Goal: Complete application form: Complete application form

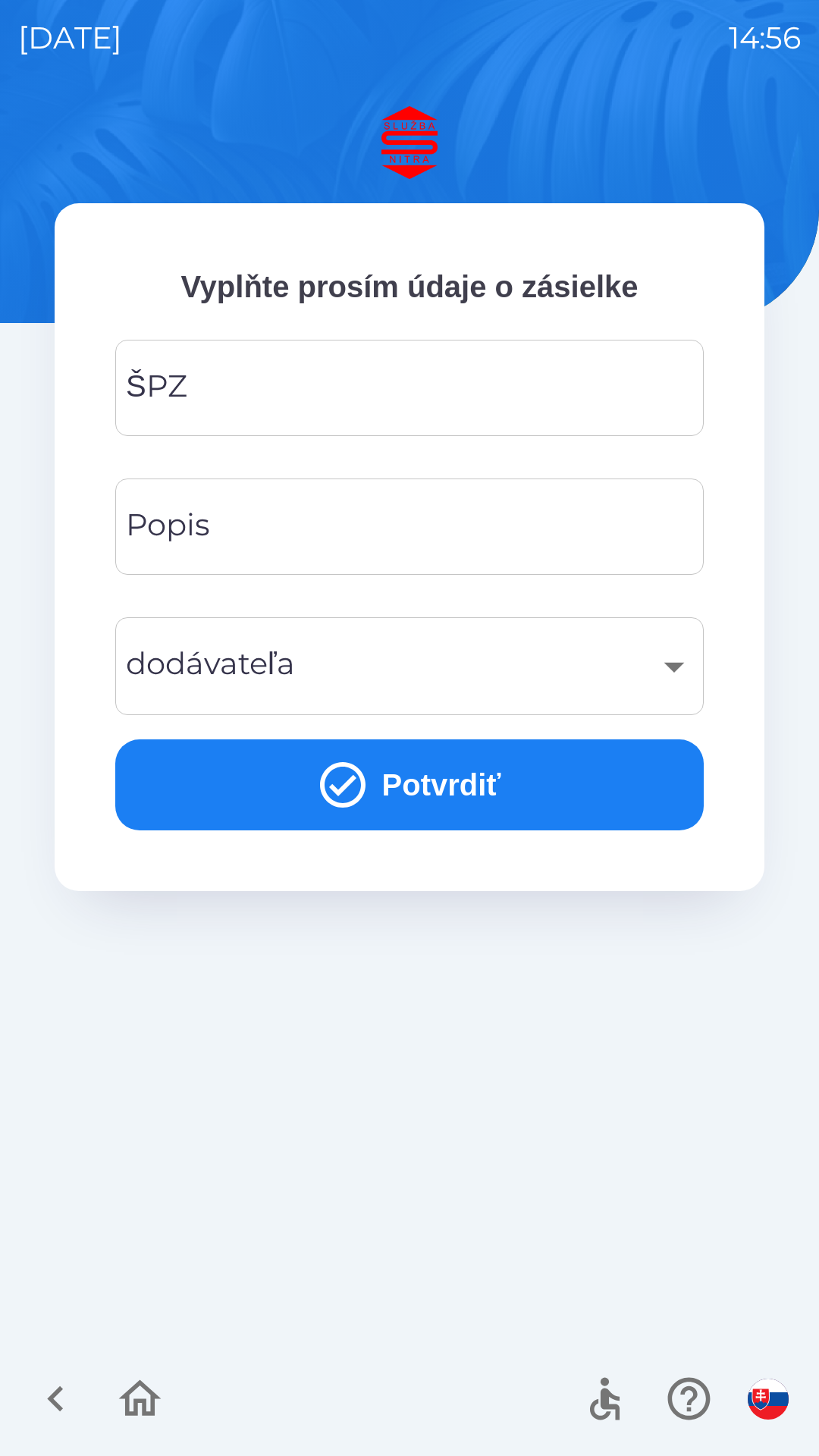
click at [416, 382] on input "ŠPZ" at bounding box center [410, 387] width 552 height 60
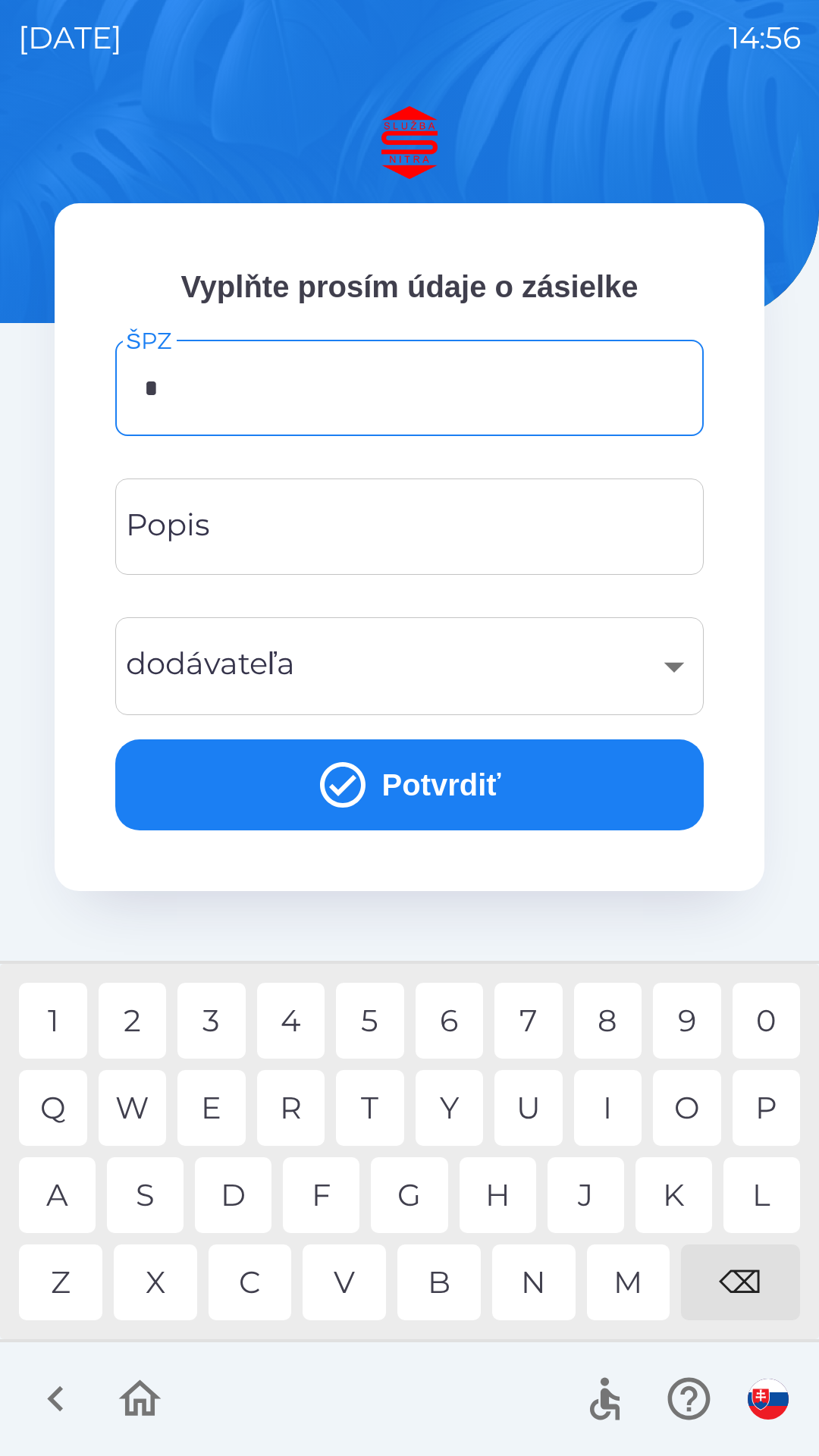
click at [759, 1111] on div "P" at bounding box center [766, 1107] width 68 height 76
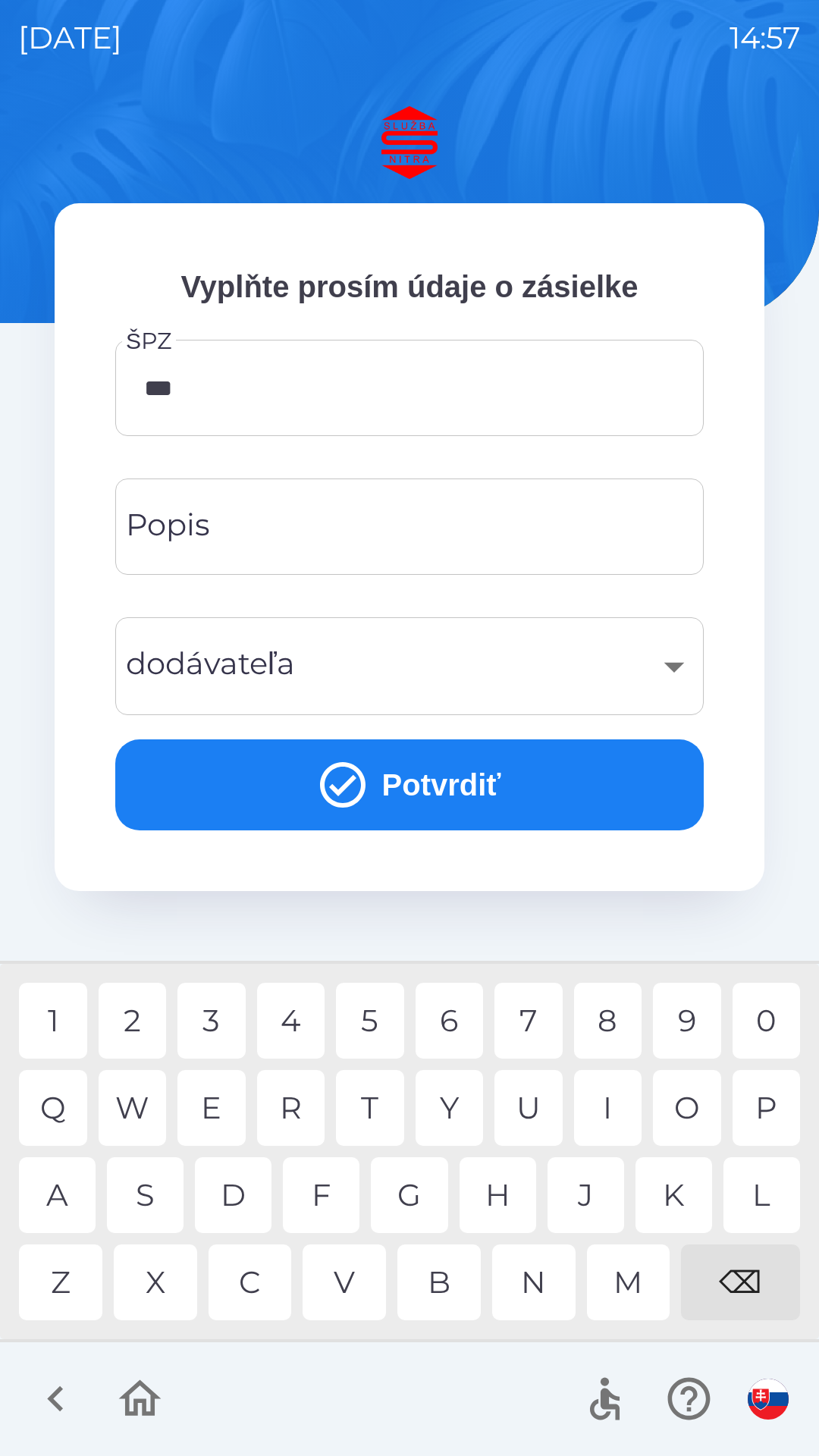
click at [299, 1017] on div "4" at bounding box center [291, 1020] width 68 height 76
click at [231, 1195] on div "D" at bounding box center [233, 1195] width 77 height 76
type input "*******"
click at [452, 1103] on div "Y" at bounding box center [450, 1107] width 68 height 76
click at [654, 498] on input "Popis" at bounding box center [410, 526] width 552 height 60
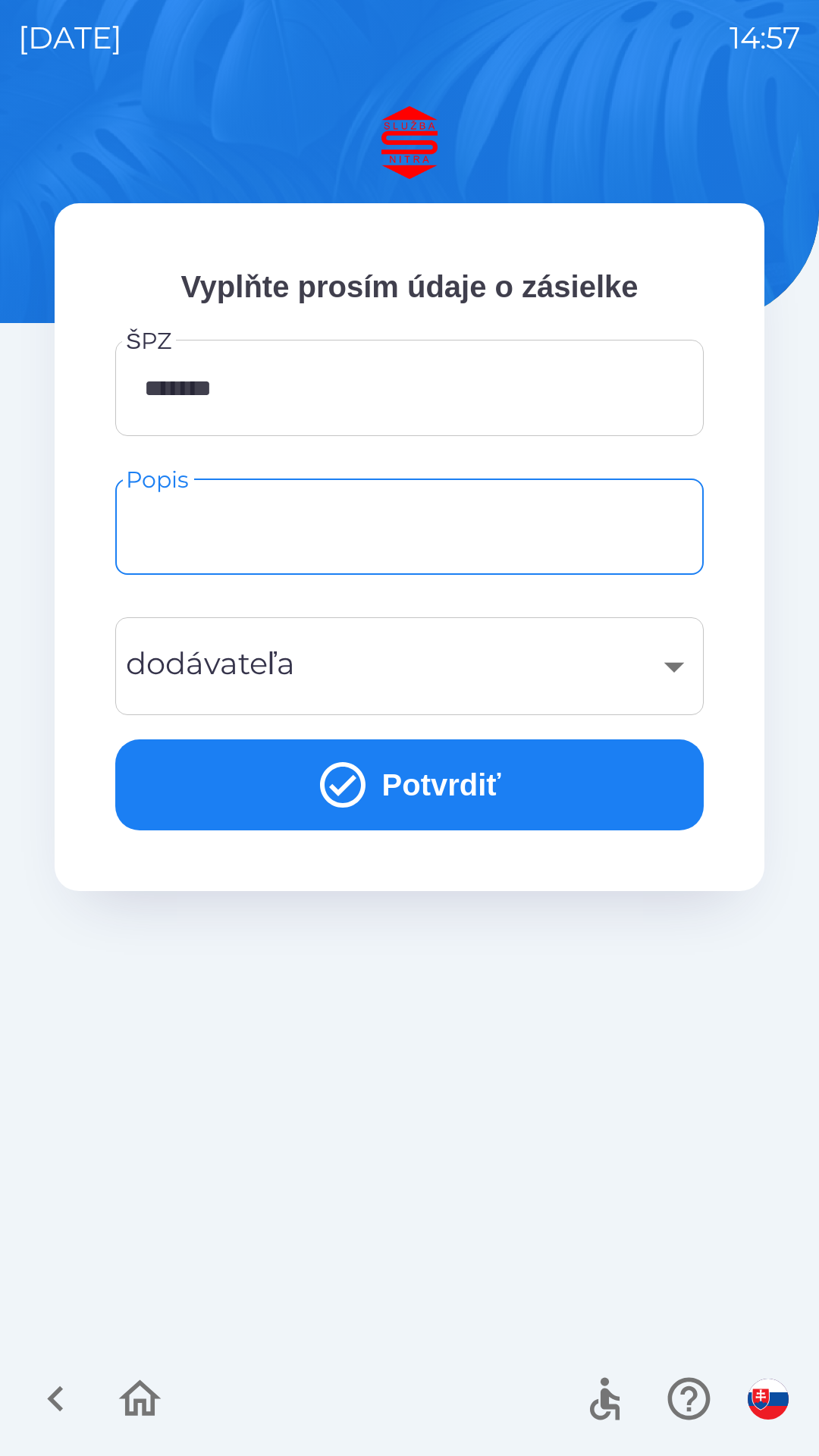
click at [633, 570] on div "Popis" at bounding box center [409, 526] width 588 height 96
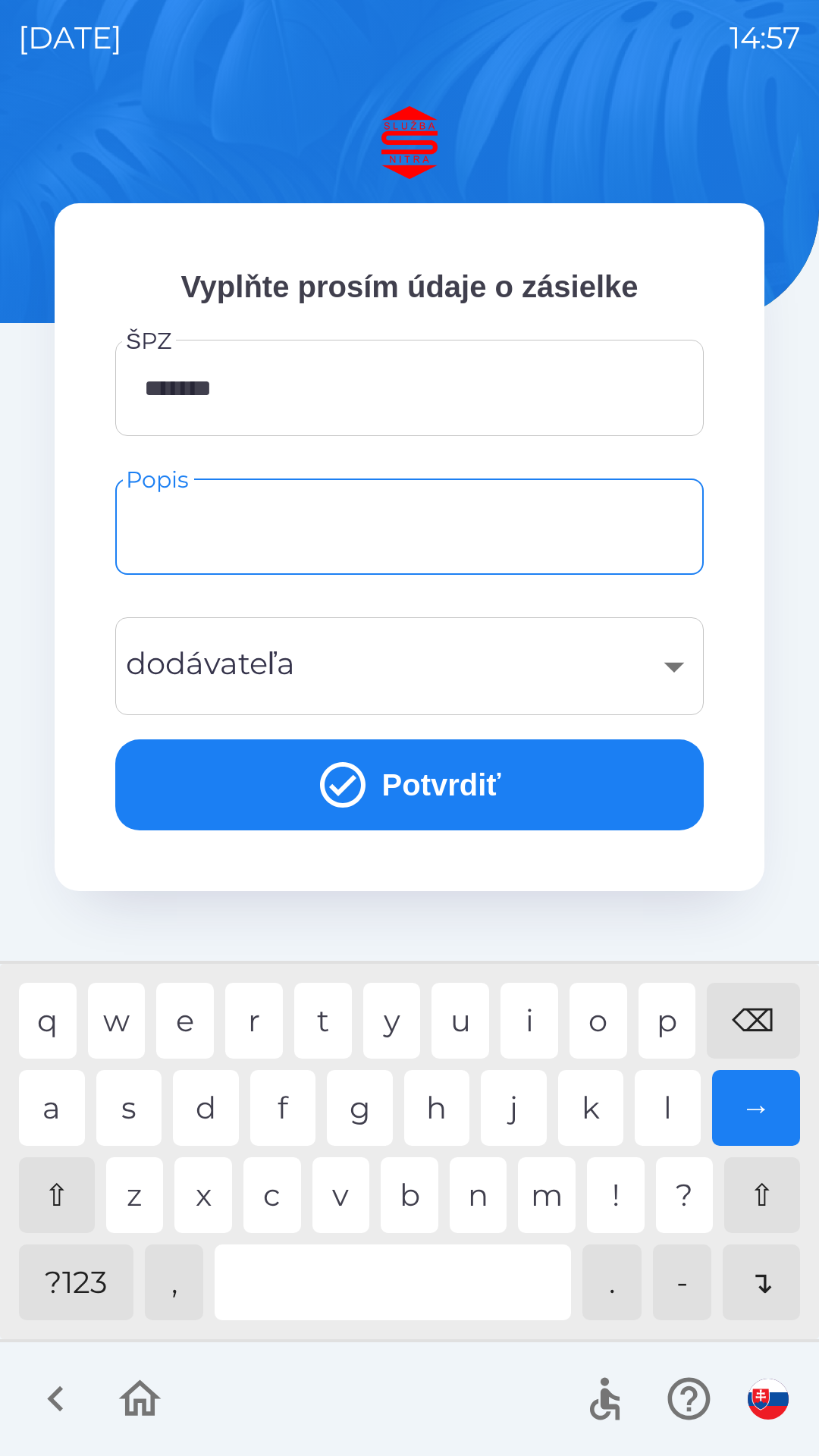
type input "*"
click at [292, 1116] on div "f" at bounding box center [283, 1107] width 66 height 76
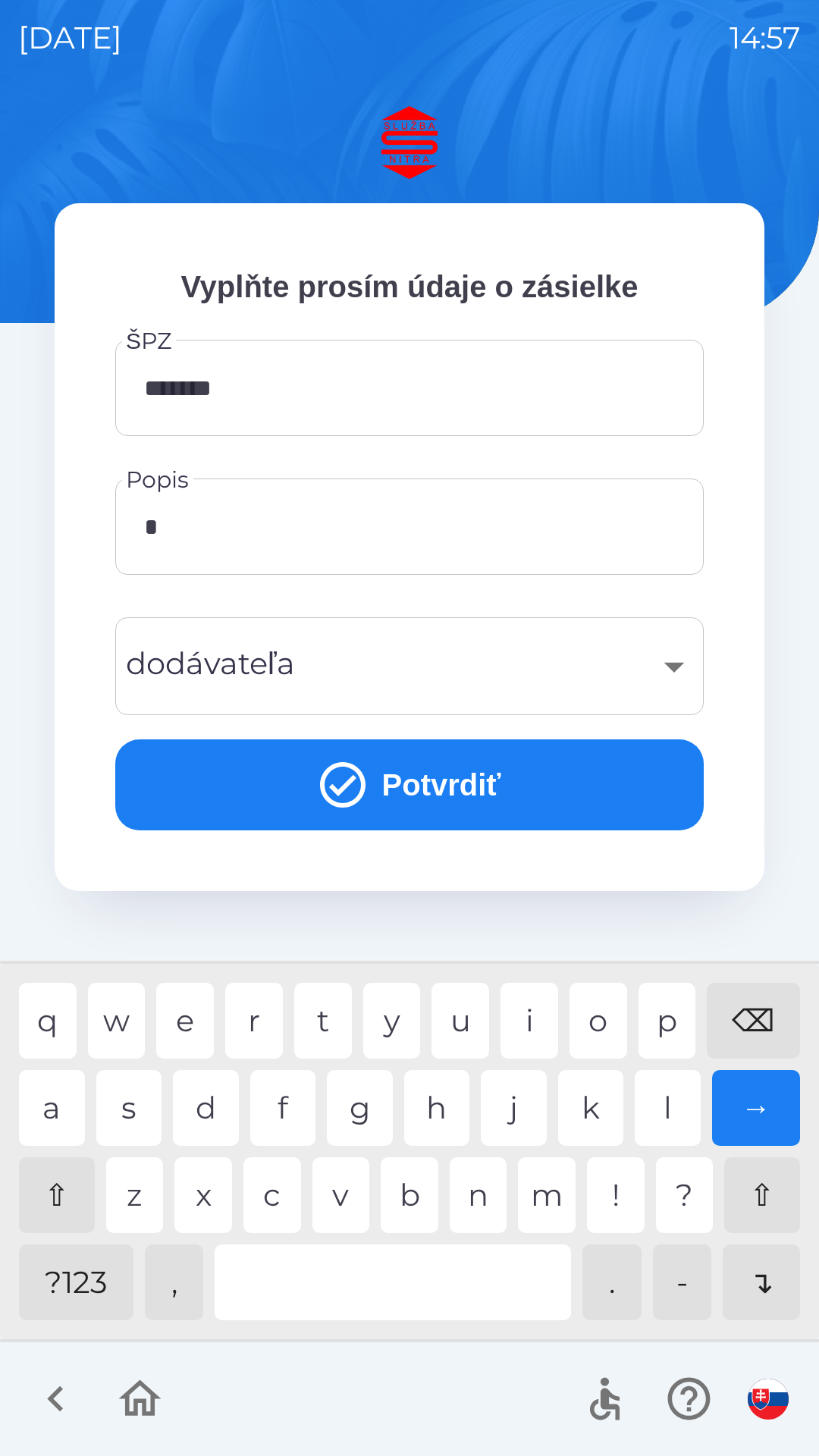
click at [358, 668] on div "​" at bounding box center [410, 666] width 552 height 61
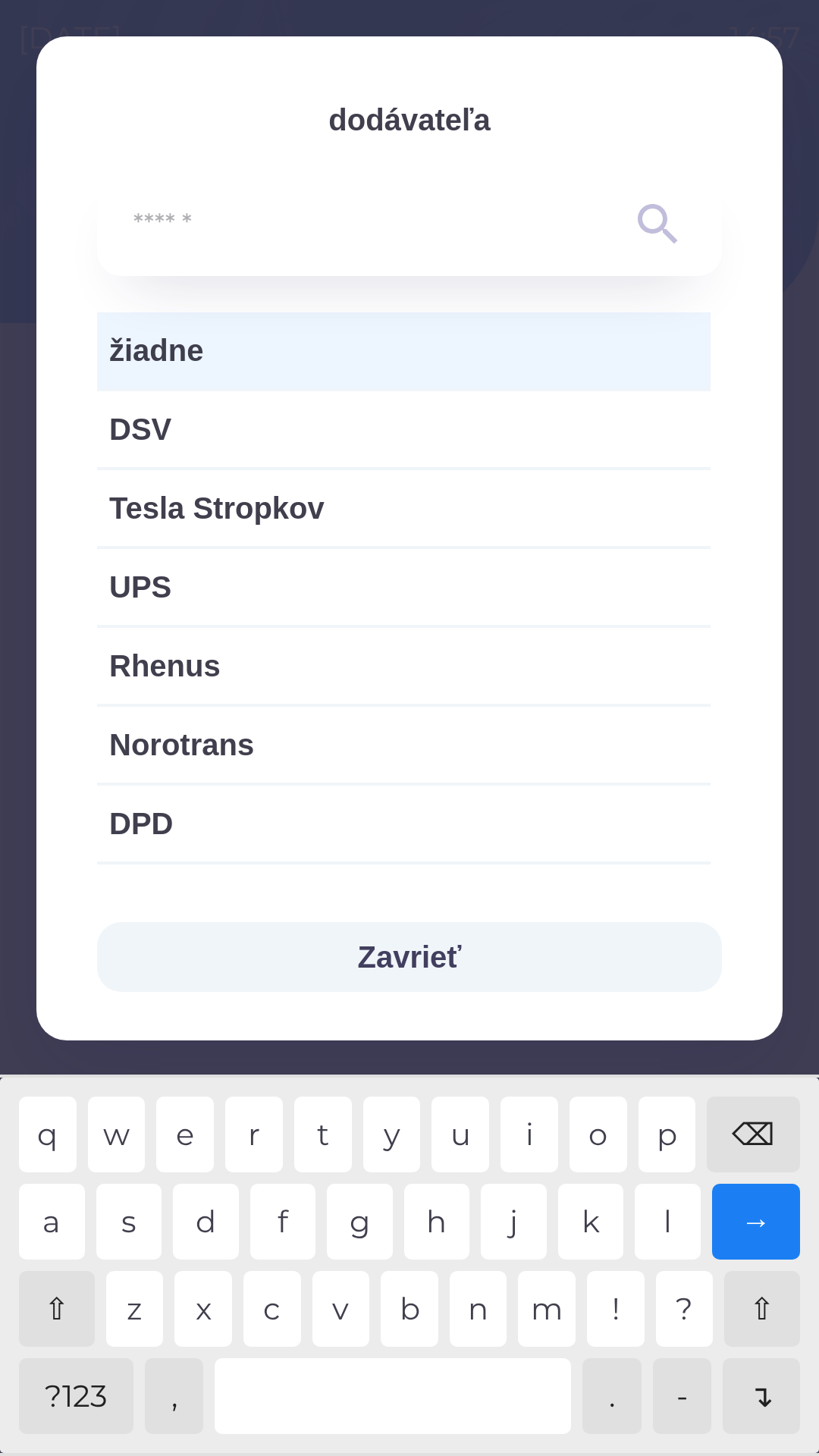
click at [407, 976] on button "Zavrieť" at bounding box center [410, 957] width 625 height 70
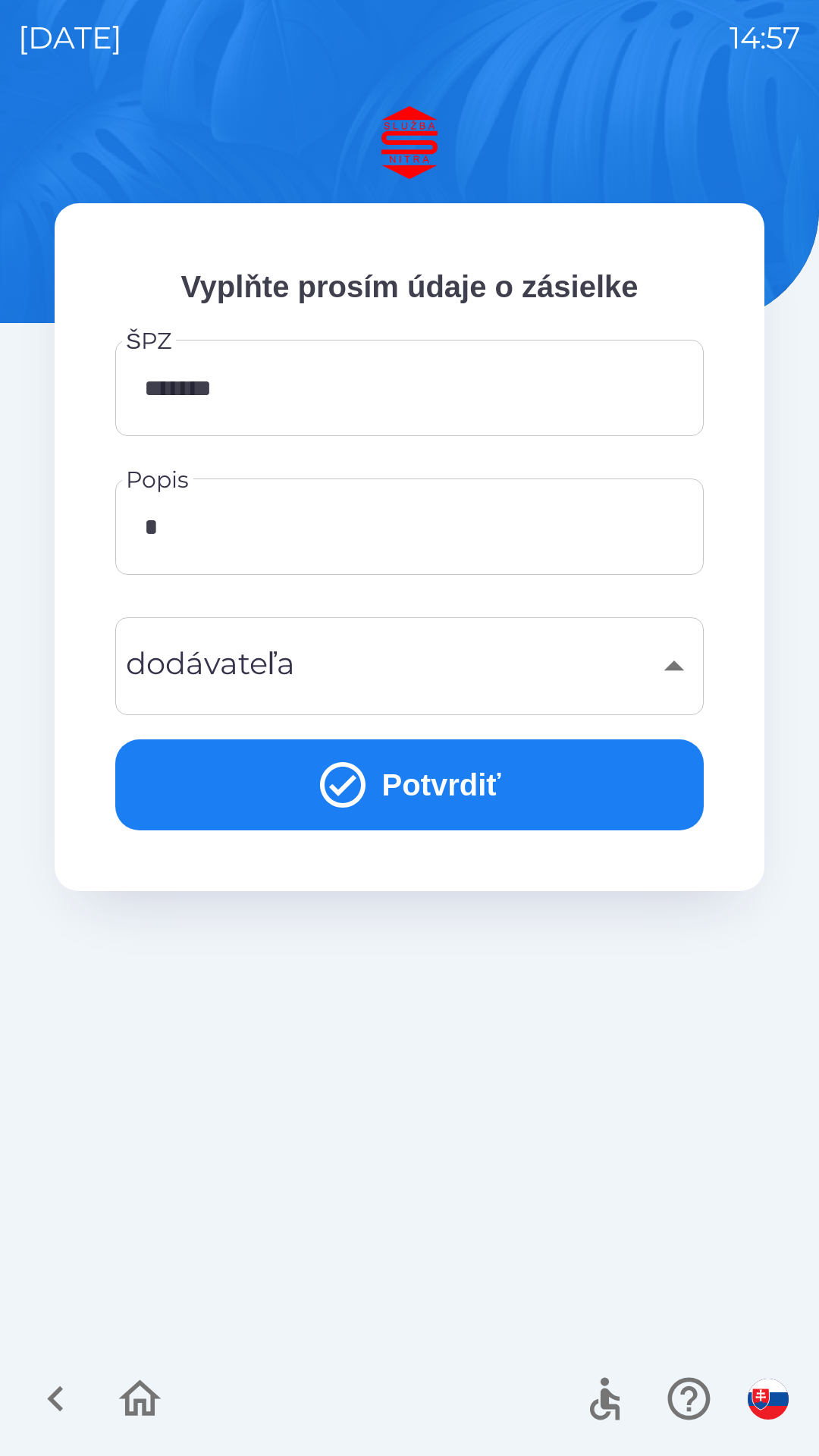
click at [377, 668] on div "​" at bounding box center [410, 666] width 552 height 61
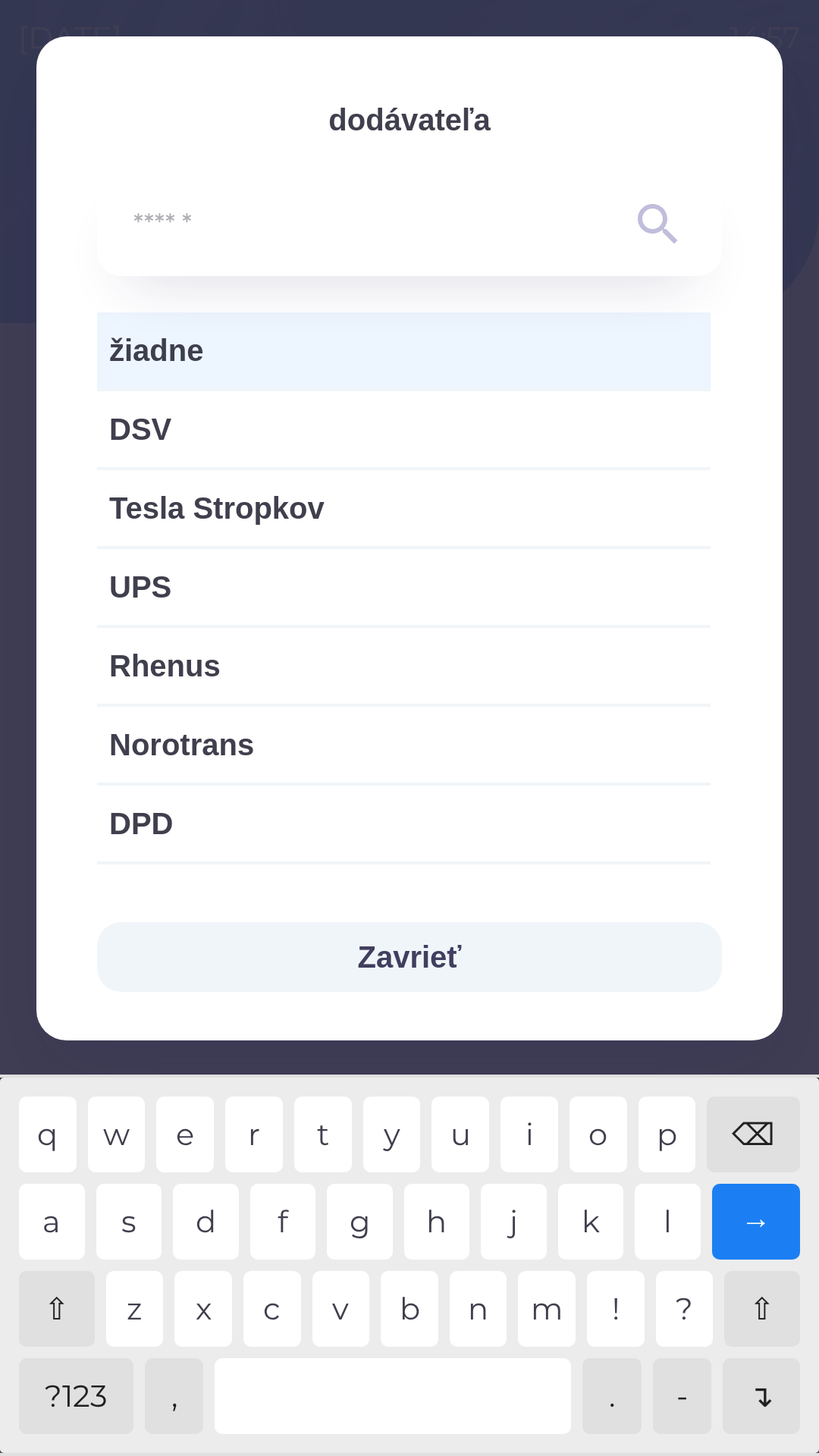
click at [405, 965] on button "Zavrieť" at bounding box center [410, 957] width 625 height 70
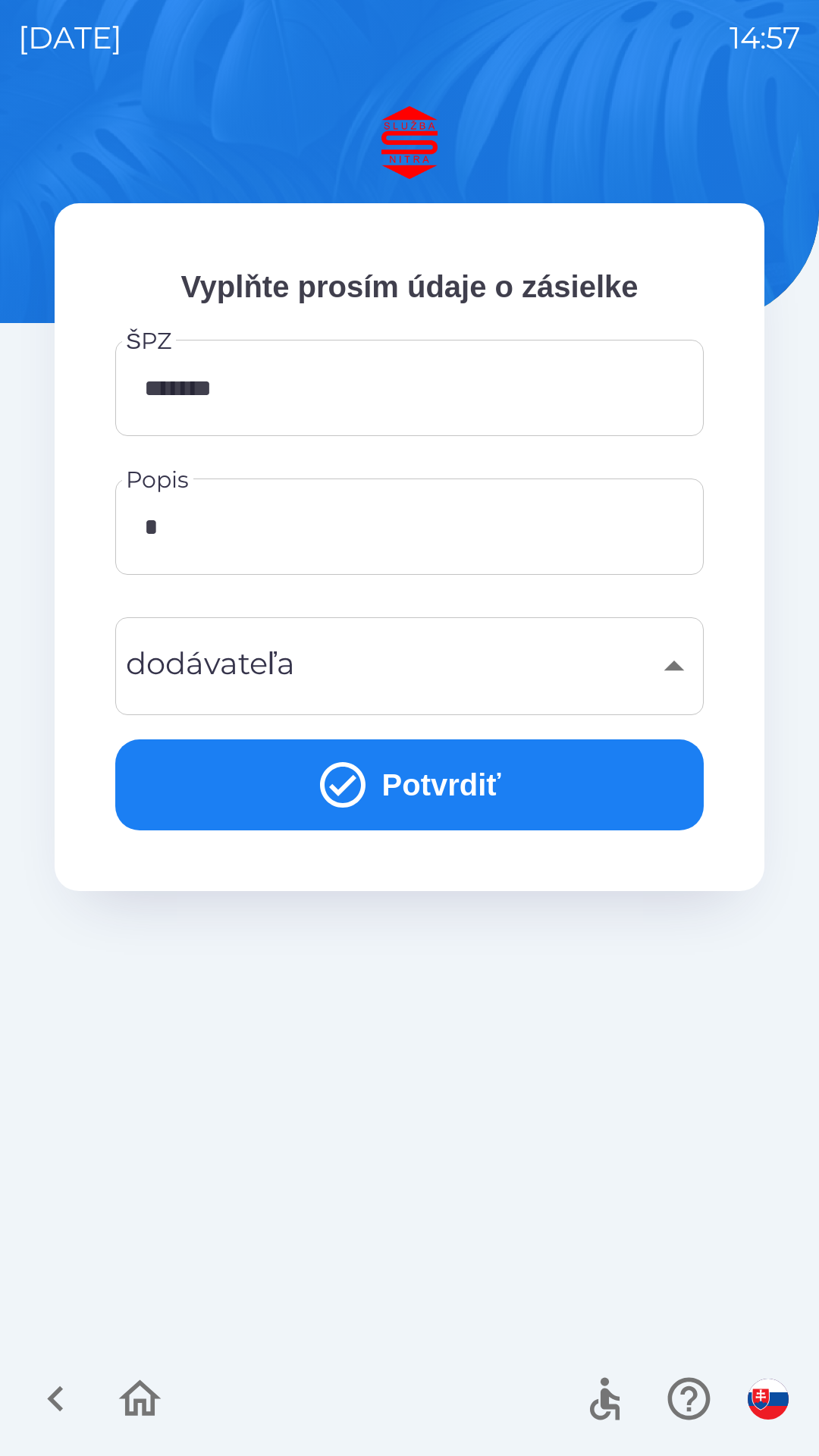
click at [346, 790] on icon "submit" at bounding box center [342, 785] width 54 height 54
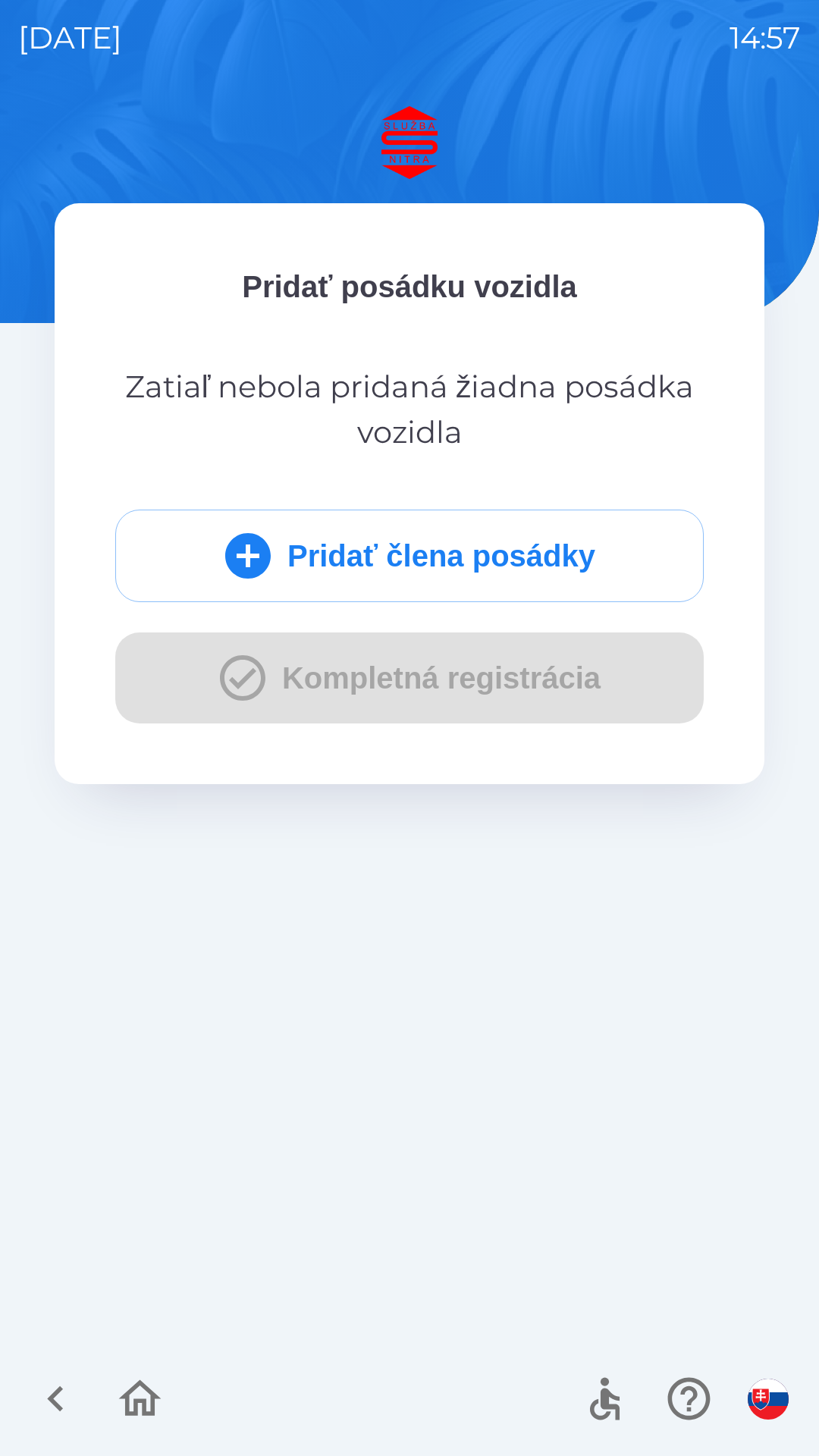
click at [426, 685] on div "Pridať člena posádky Kompletná registrácia" at bounding box center [409, 616] width 588 height 214
click at [616, 562] on button "Pridať člena posádky" at bounding box center [409, 555] width 588 height 93
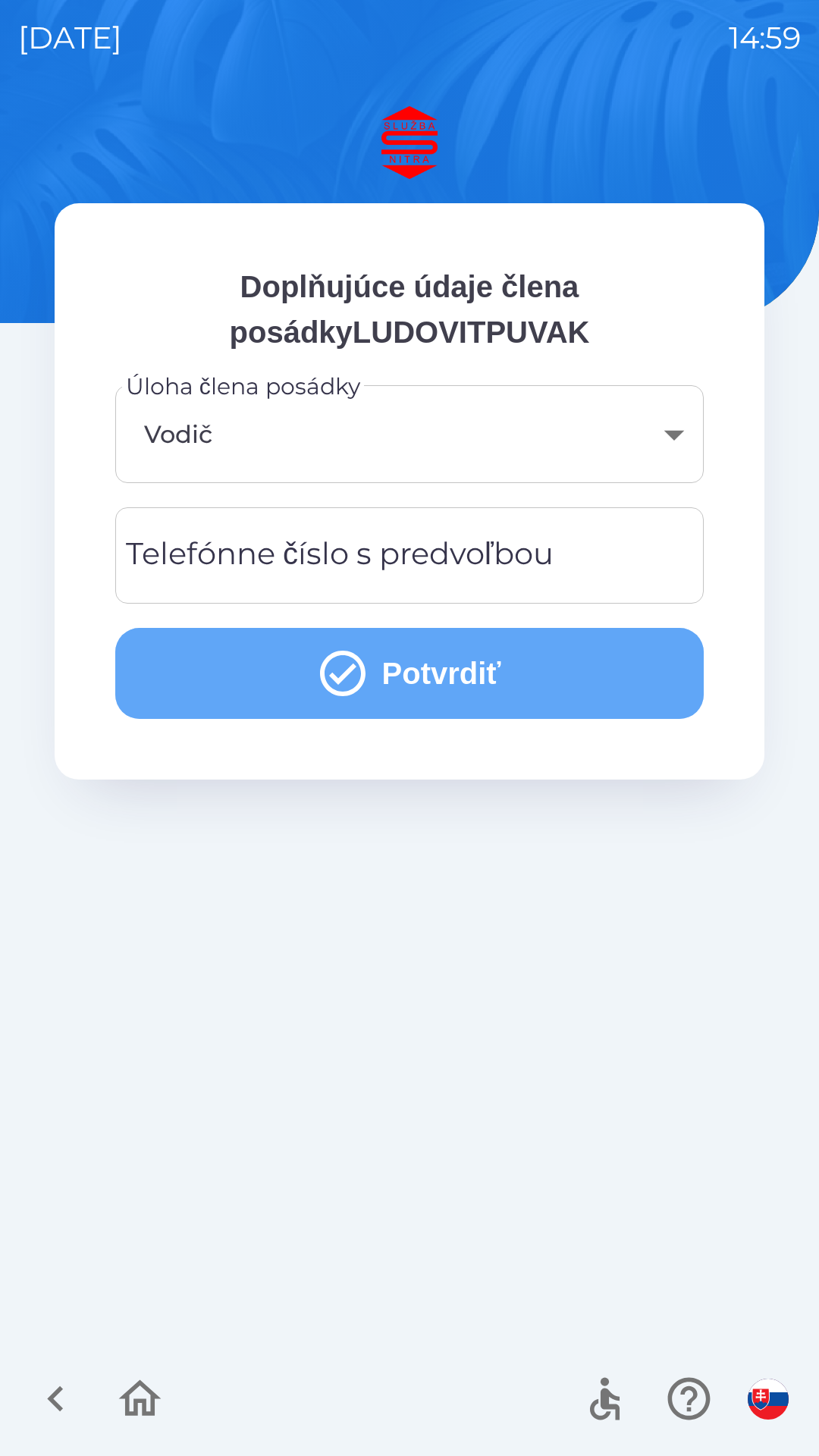
click at [344, 677] on icon "submit" at bounding box center [342, 674] width 54 height 54
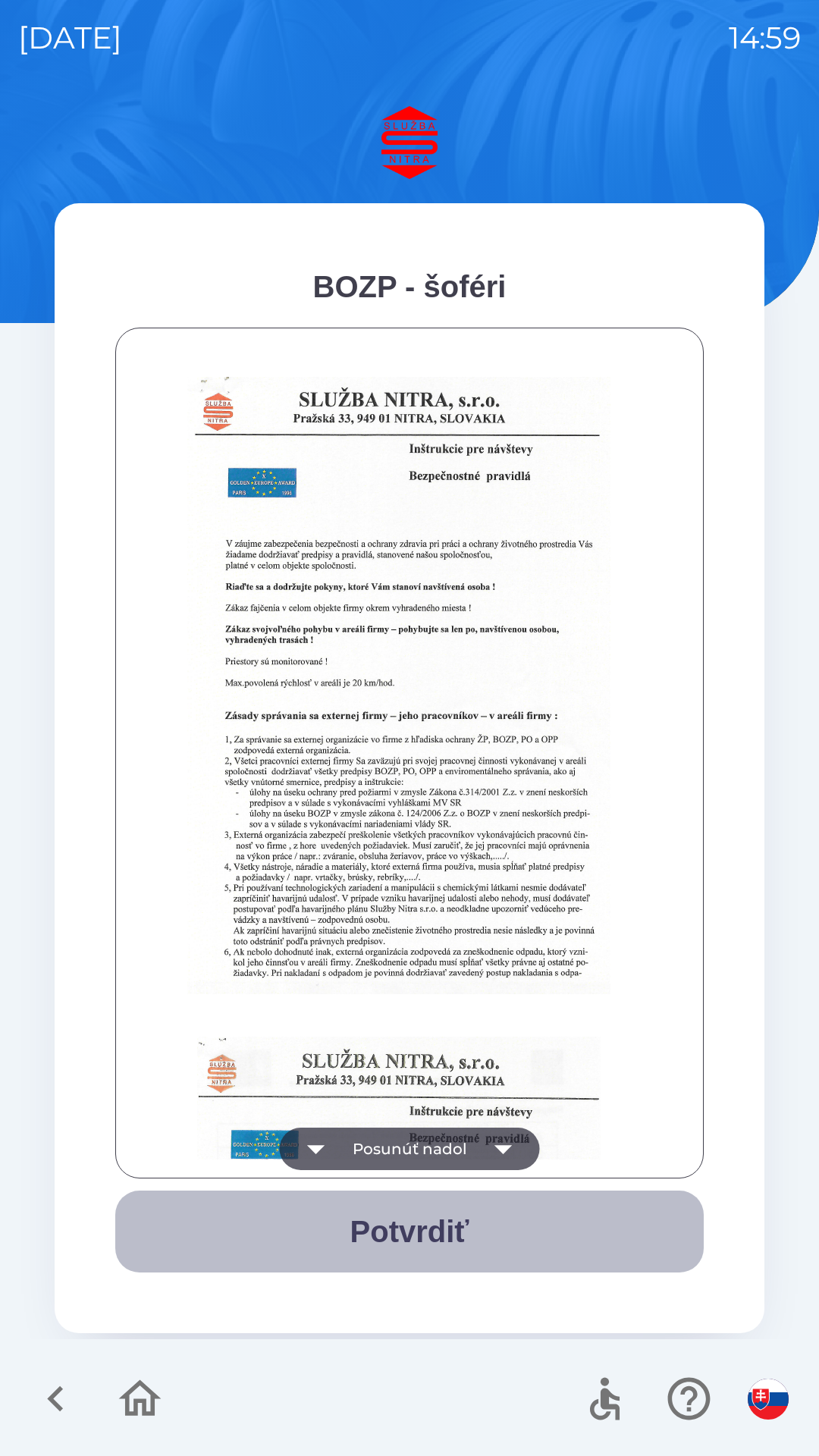
click at [411, 1236] on button "Potvrdiť" at bounding box center [409, 1231] width 588 height 82
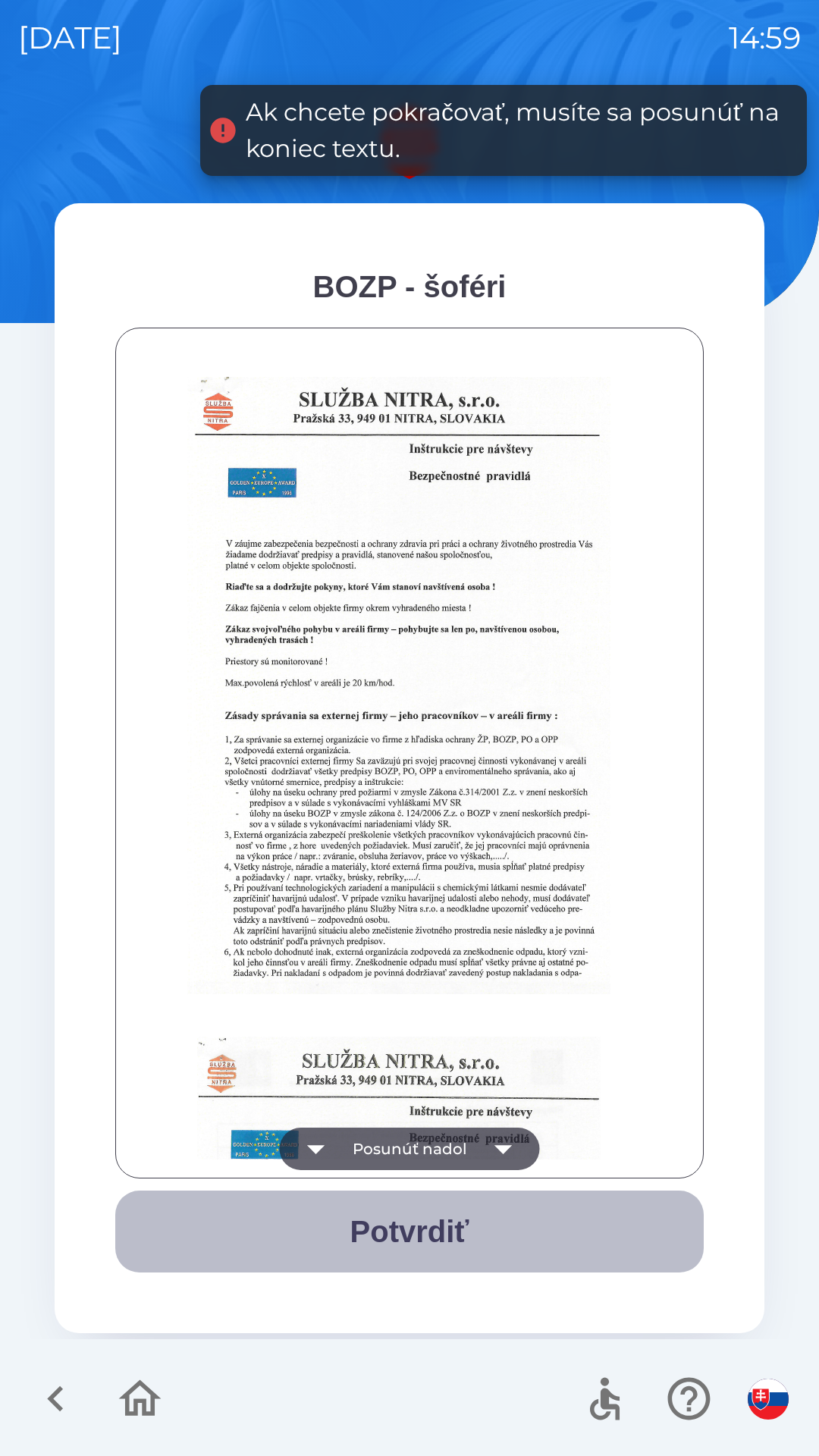
click at [404, 1229] on button "Potvrdiť" at bounding box center [409, 1231] width 588 height 82
click at [421, 1237] on button "Potvrdiť" at bounding box center [409, 1231] width 588 height 82
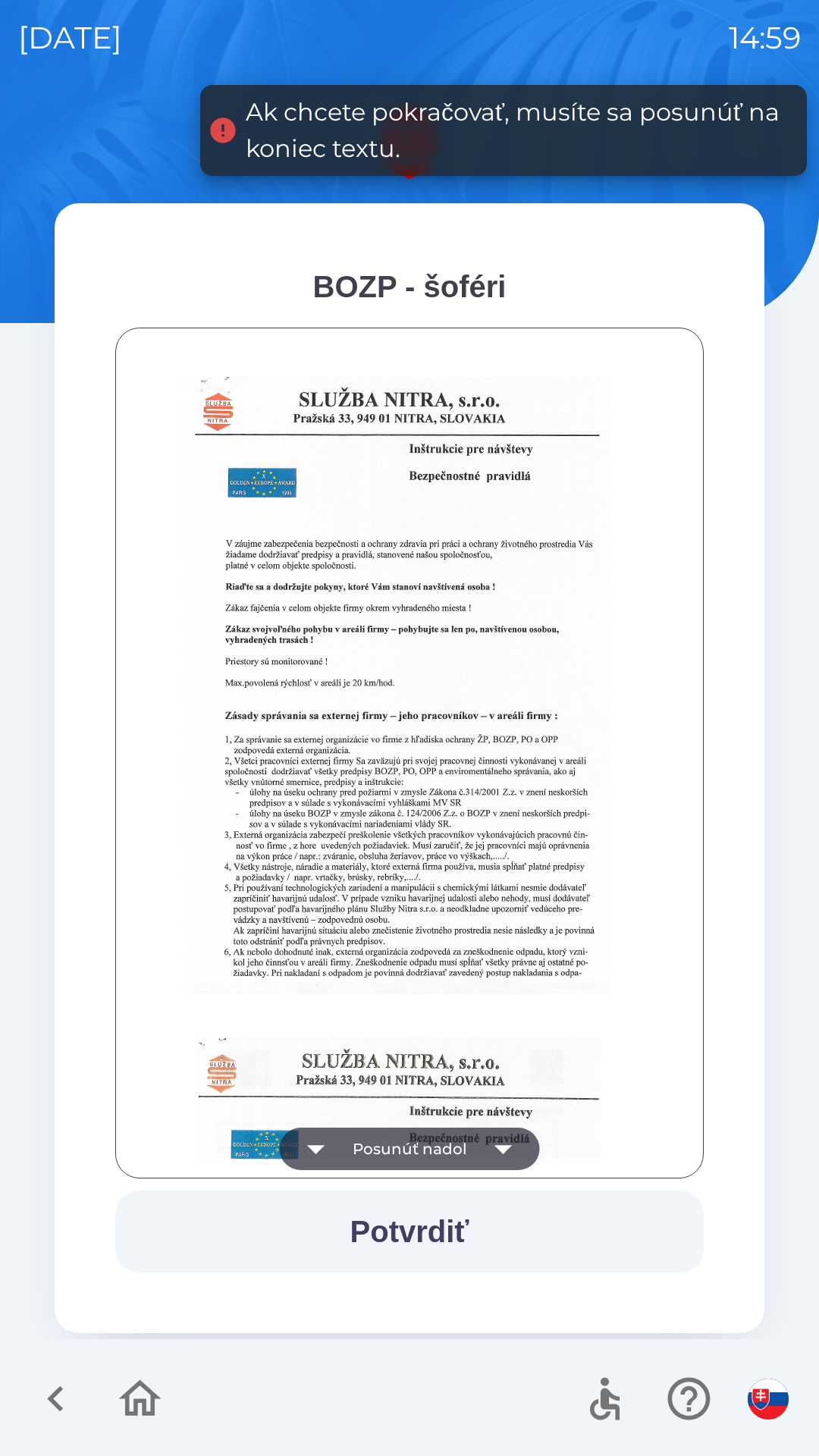
click at [776, 1398] on img "button" at bounding box center [768, 1399] width 41 height 41
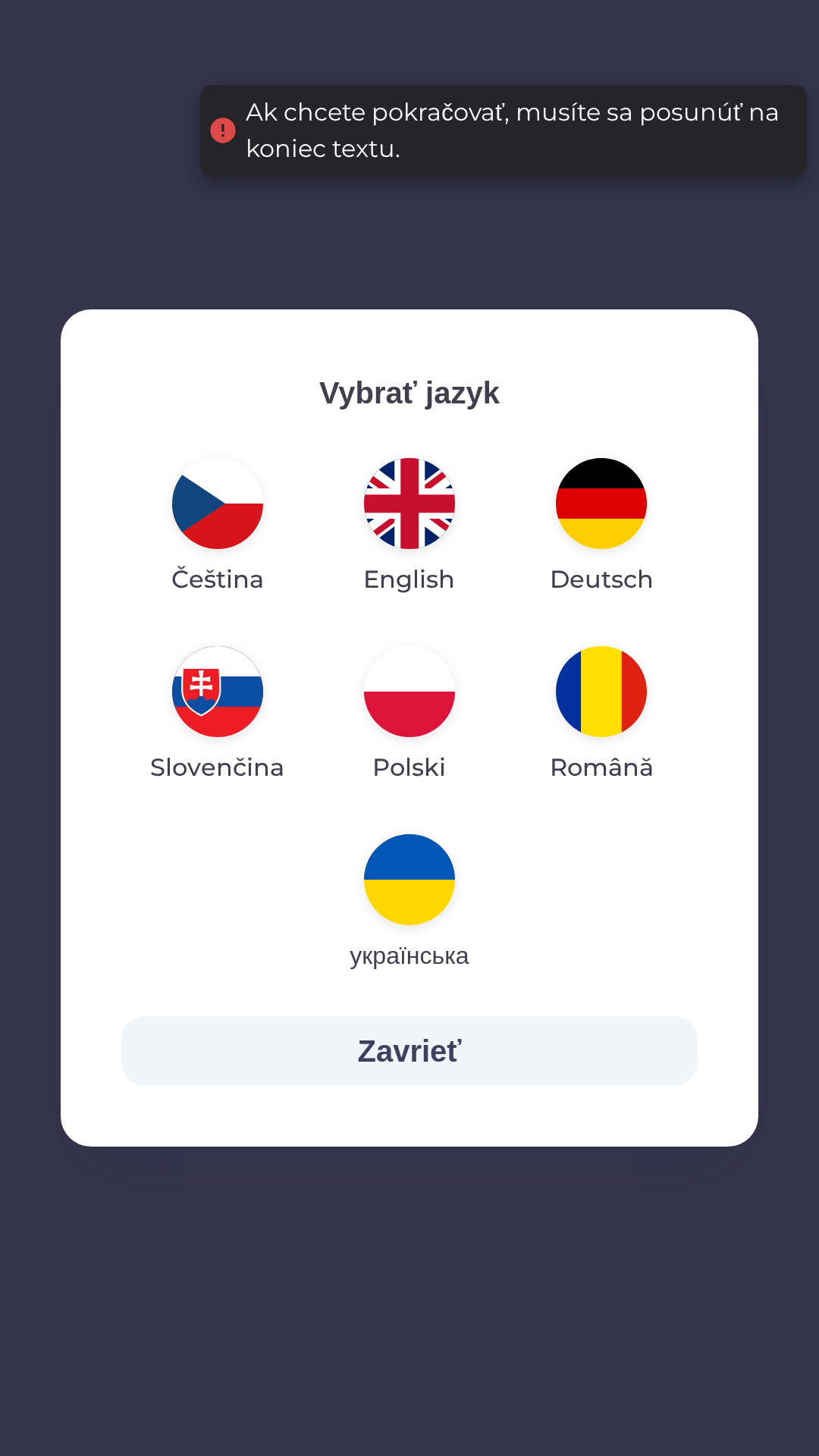
click at [414, 1040] on button "Zavrieť" at bounding box center [409, 1051] width 576 height 70
